Goal: Task Accomplishment & Management: Use online tool/utility

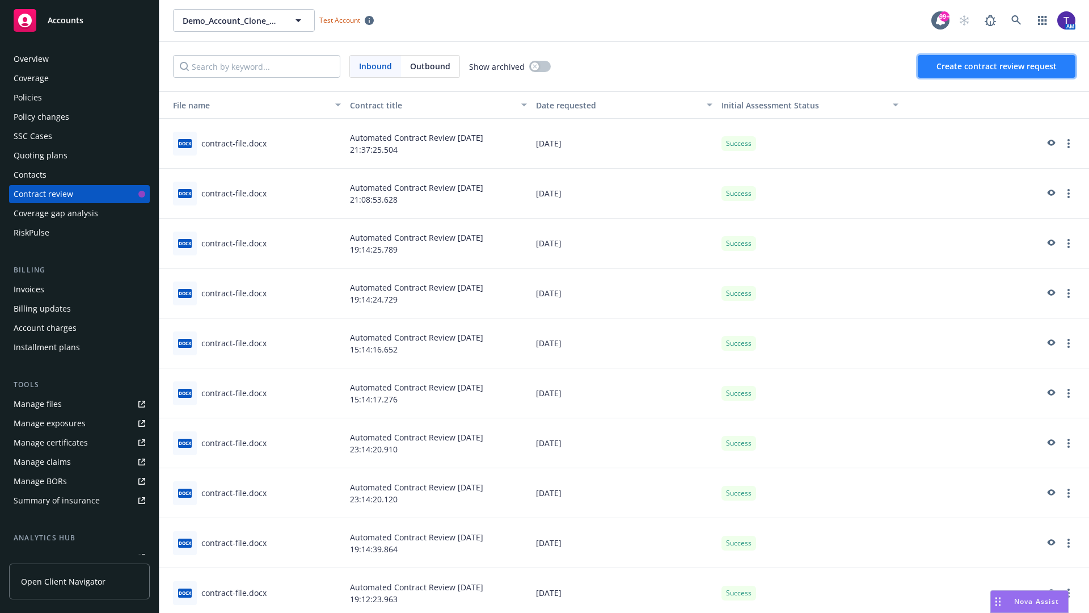
click at [997, 66] on span "Create contract review request" at bounding box center [997, 66] width 120 height 11
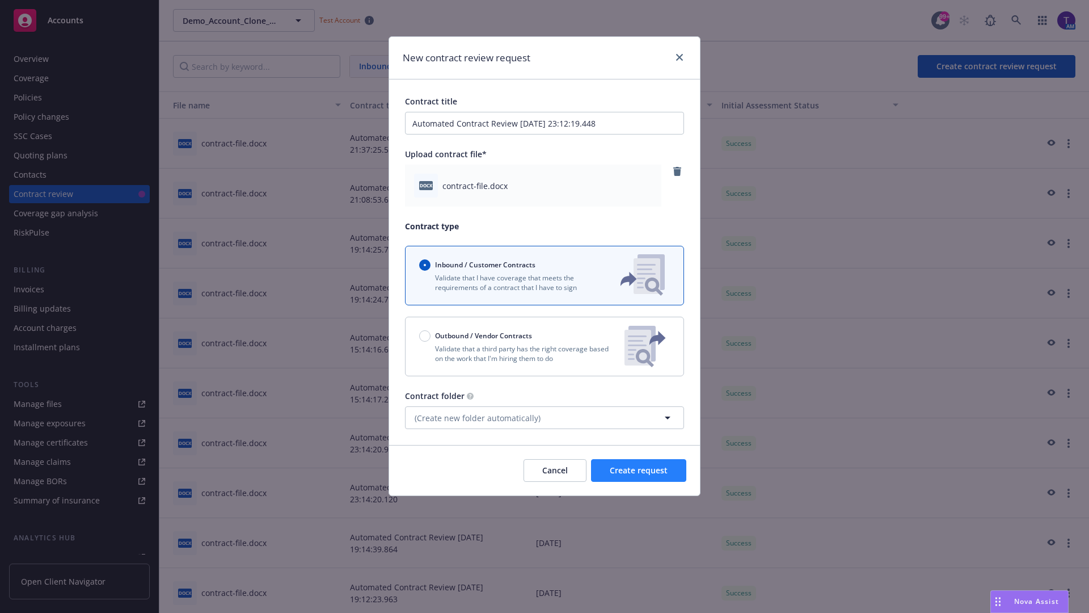
type input "Automated Contract Review [DATE] 23:12:19.448"
click at [639, 470] on span "Create request" at bounding box center [639, 470] width 58 height 11
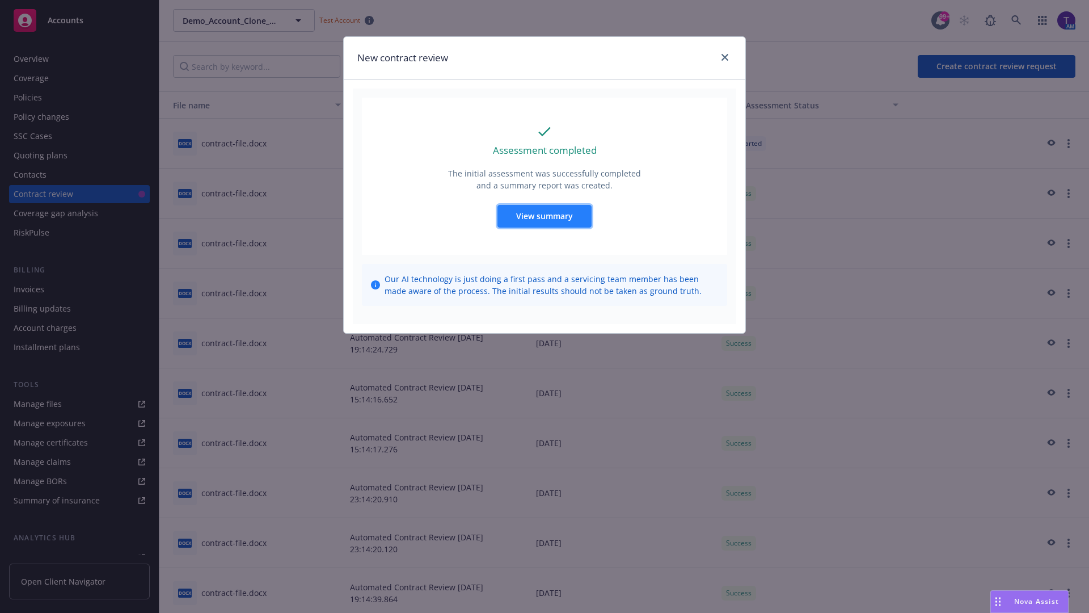
click at [544, 216] on span "View summary" at bounding box center [544, 215] width 57 height 11
